Goal: Find contact information: Find contact information

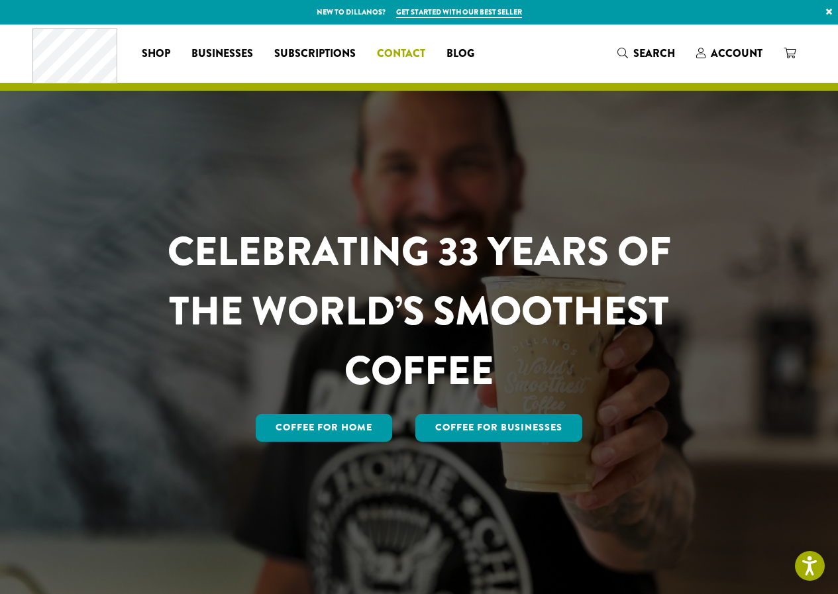
click at [413, 54] on span "Contact" at bounding box center [401, 54] width 48 height 17
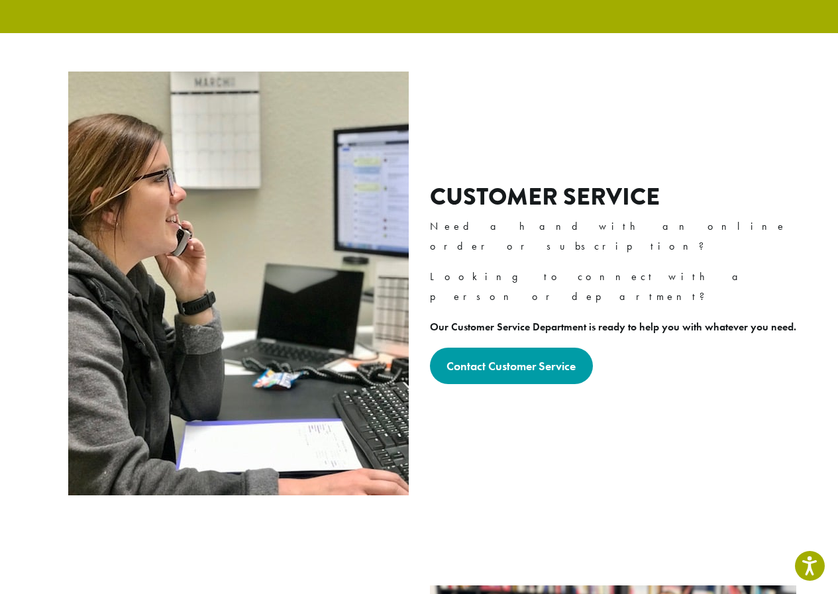
scroll to position [91, 0]
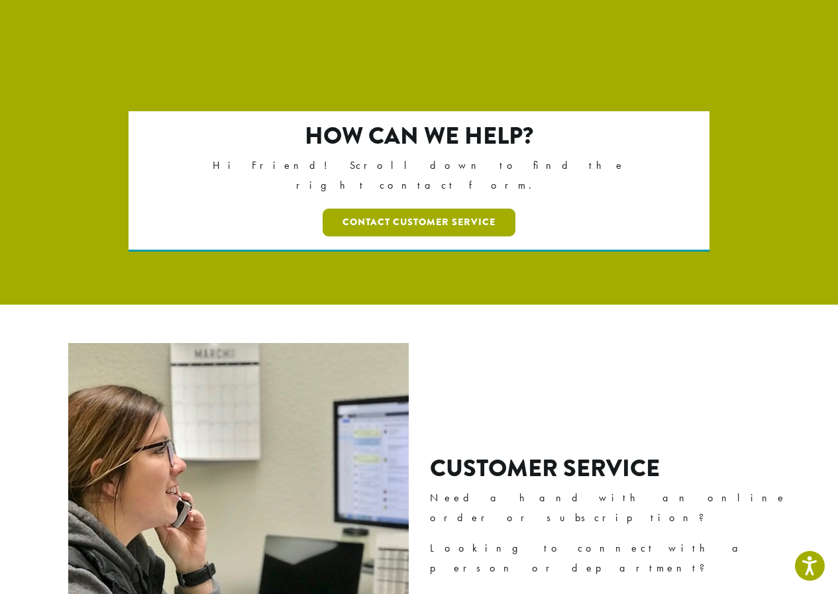
click at [451, 209] on link "Contact Customer Service" at bounding box center [418, 223] width 193 height 28
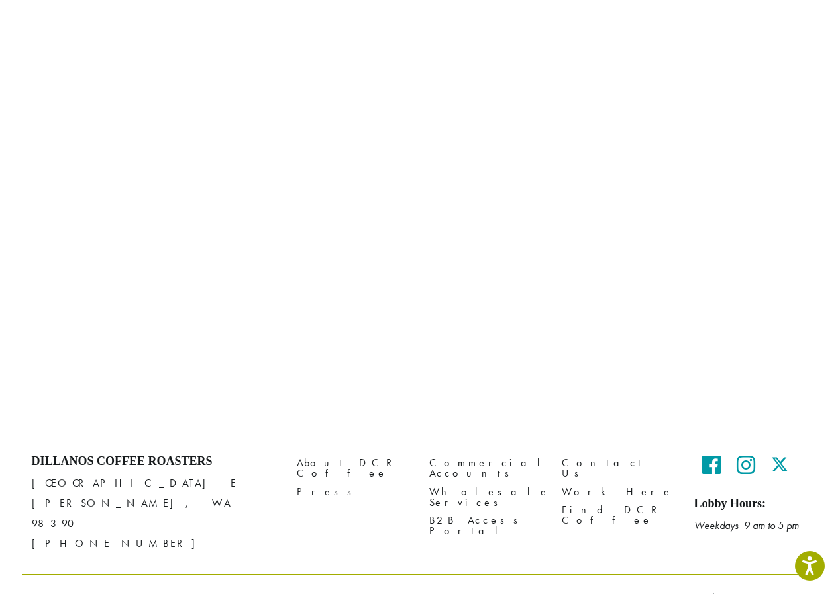
scroll to position [483, 0]
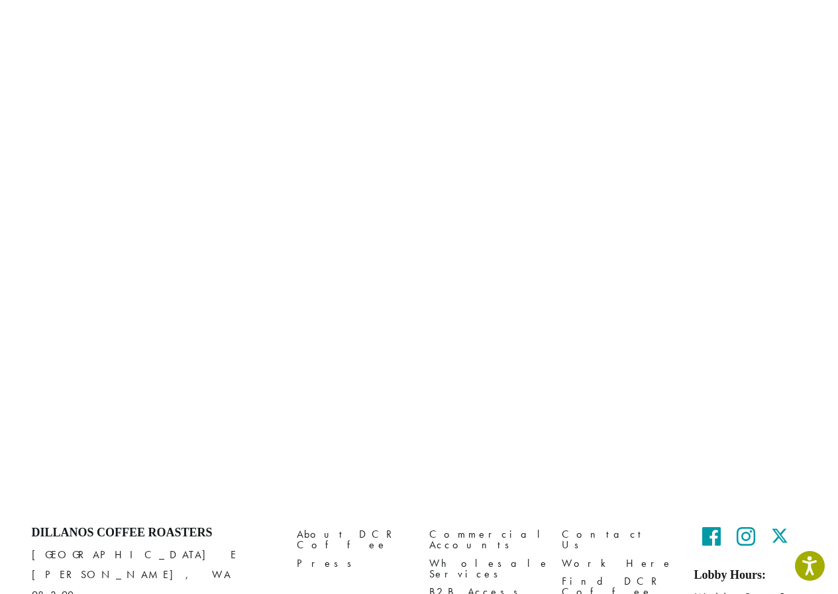
drag, startPoint x: 718, startPoint y: 538, endPoint x: 712, endPoint y: 540, distance: 6.8
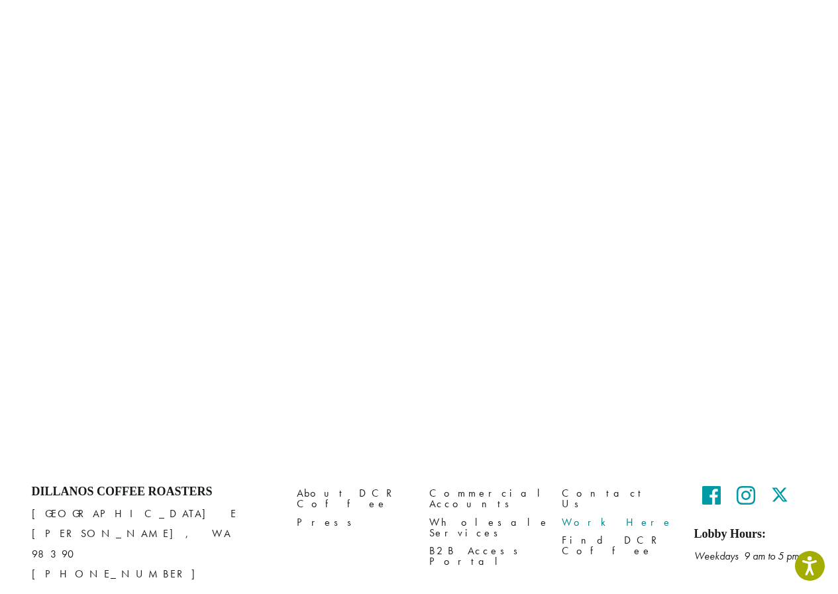
scroll to position [563, 0]
